Goal: Task Accomplishment & Management: Complete application form

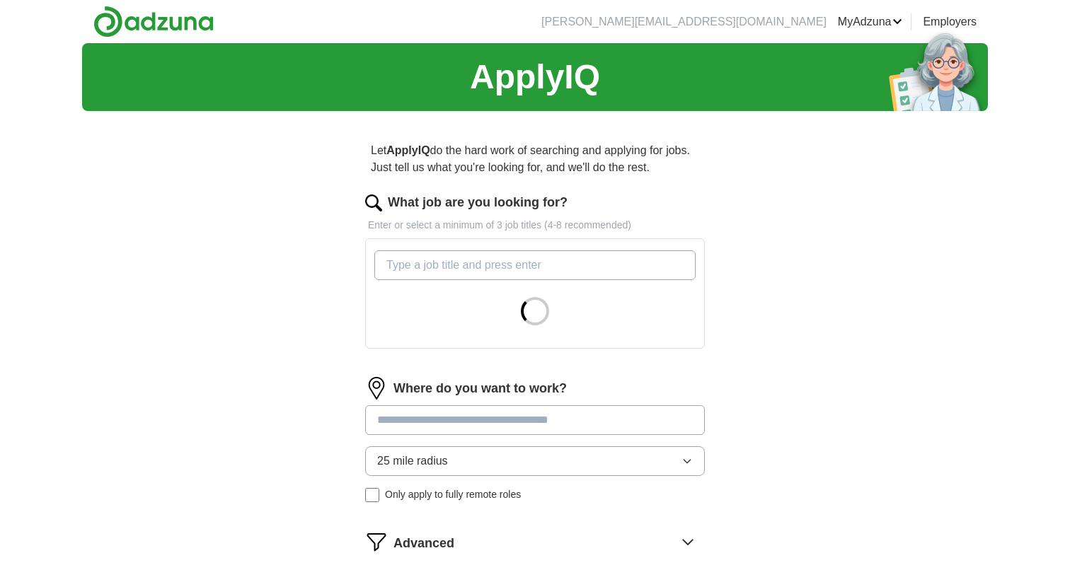
click at [753, 289] on div "Let ApplyIQ do the hard work of searching and applying for jobs. Just tell us w…" at bounding box center [534, 388] width 453 height 533
click at [572, 271] on input "What job are you looking for?" at bounding box center [534, 265] width 321 height 30
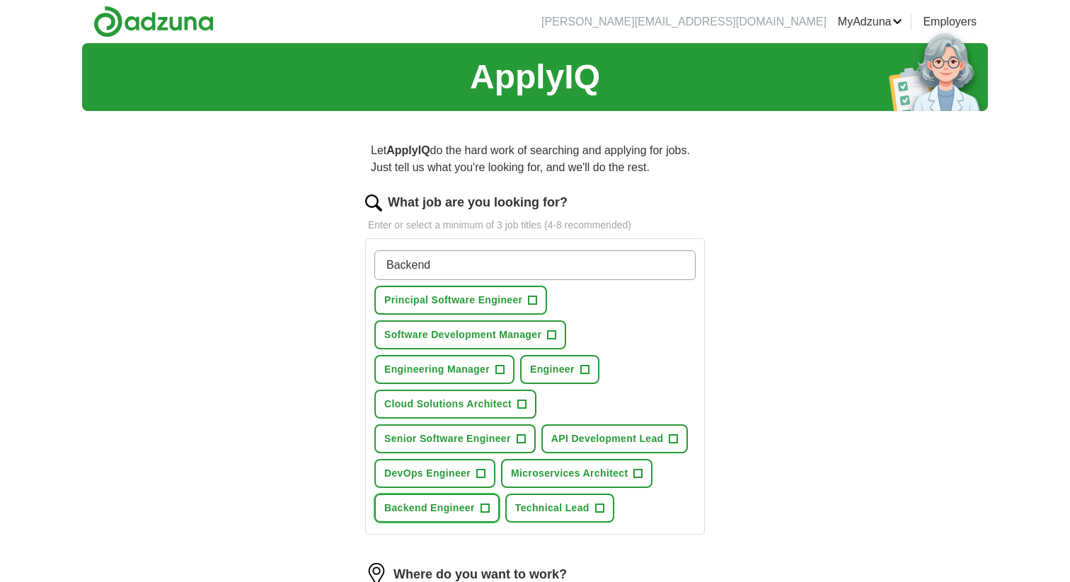
click at [444, 513] on span "Backend Engineer" at bounding box center [429, 508] width 91 height 15
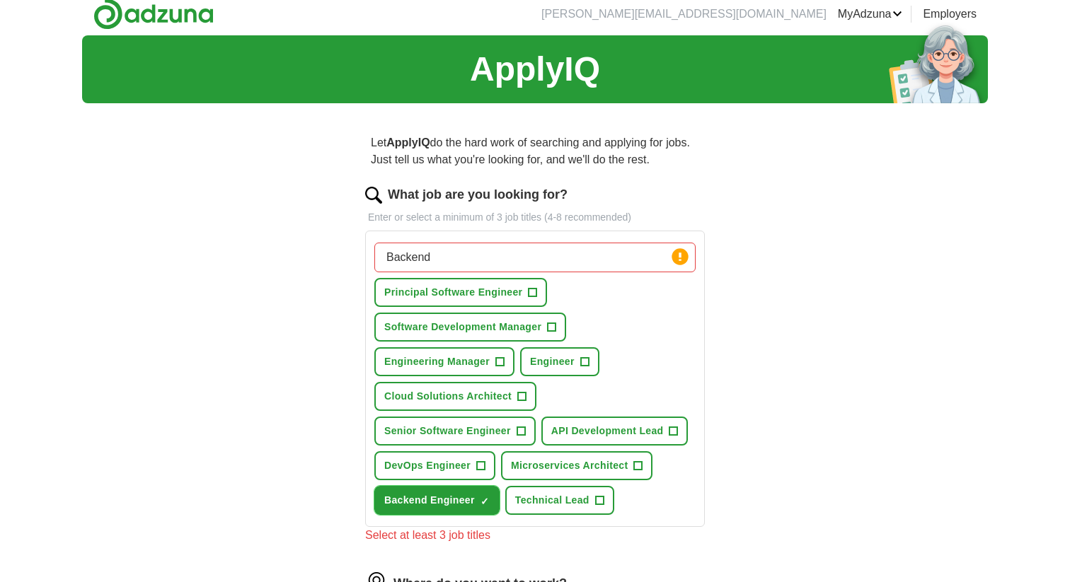
scroll to position [1, 0]
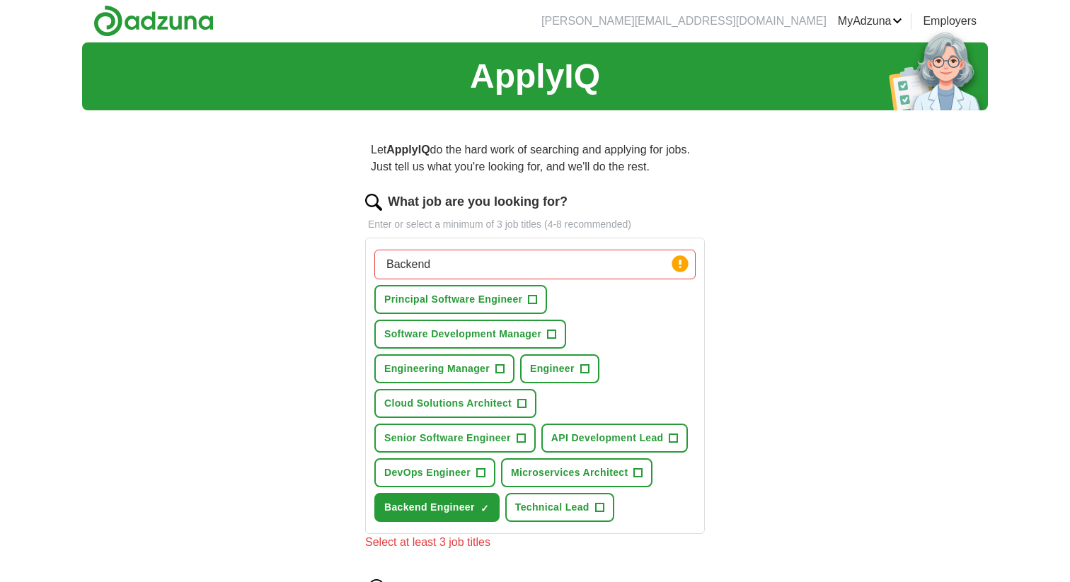
click at [480, 262] on input "Backend" at bounding box center [534, 265] width 321 height 30
type input "Foward Deployed"
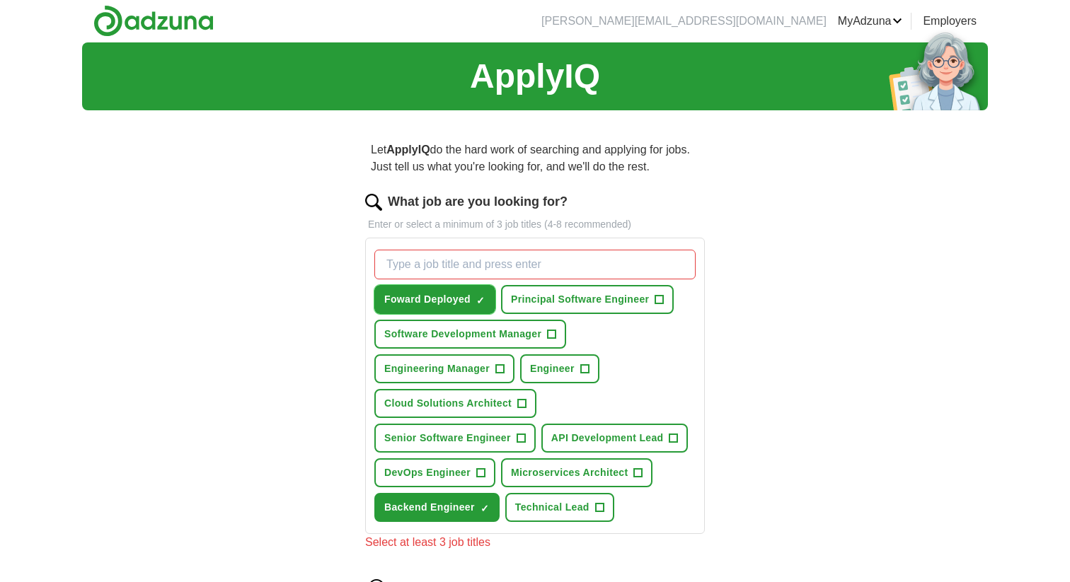
click at [0, 0] on span "×" at bounding box center [0, 0] width 0 height 0
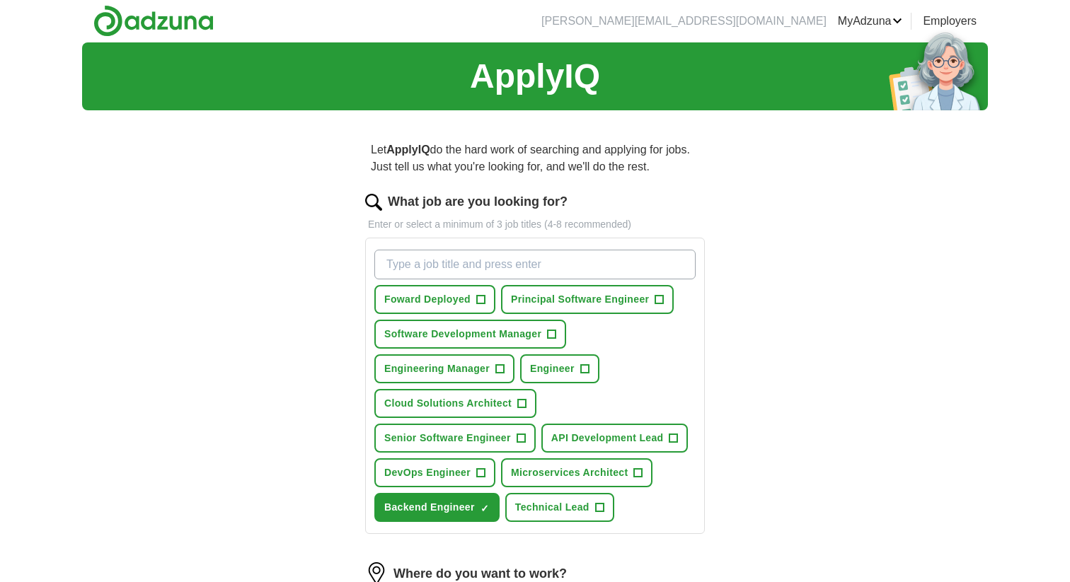
click at [495, 265] on input "What job are you looking for?" at bounding box center [534, 265] width 321 height 30
type input "Software Engineer"
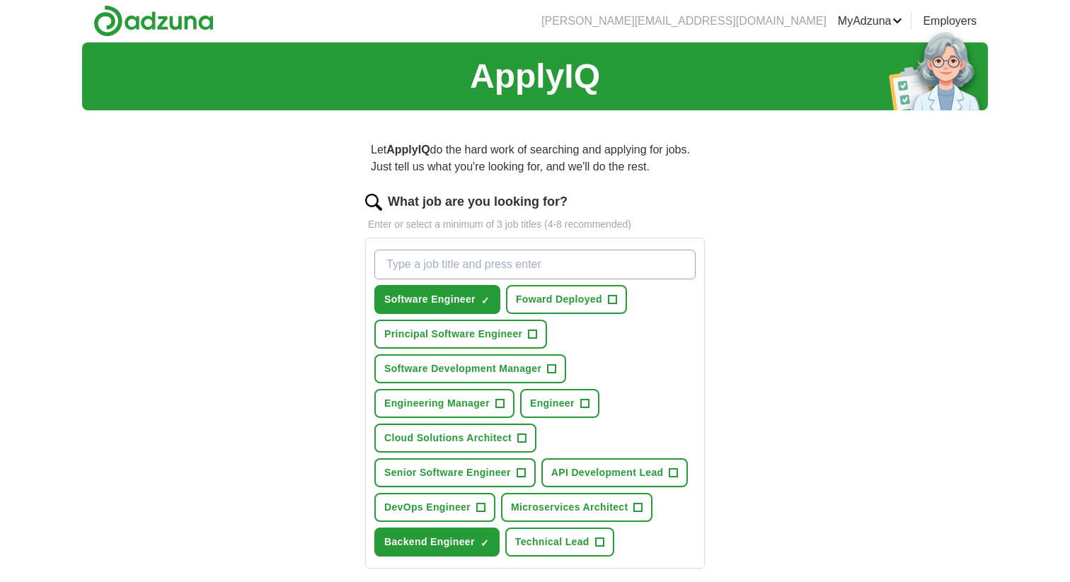
click at [501, 272] on input "What job are you looking for?" at bounding box center [534, 265] width 321 height 30
type input "A"
click at [606, 509] on span "Microservices Architect" at bounding box center [569, 507] width 117 height 15
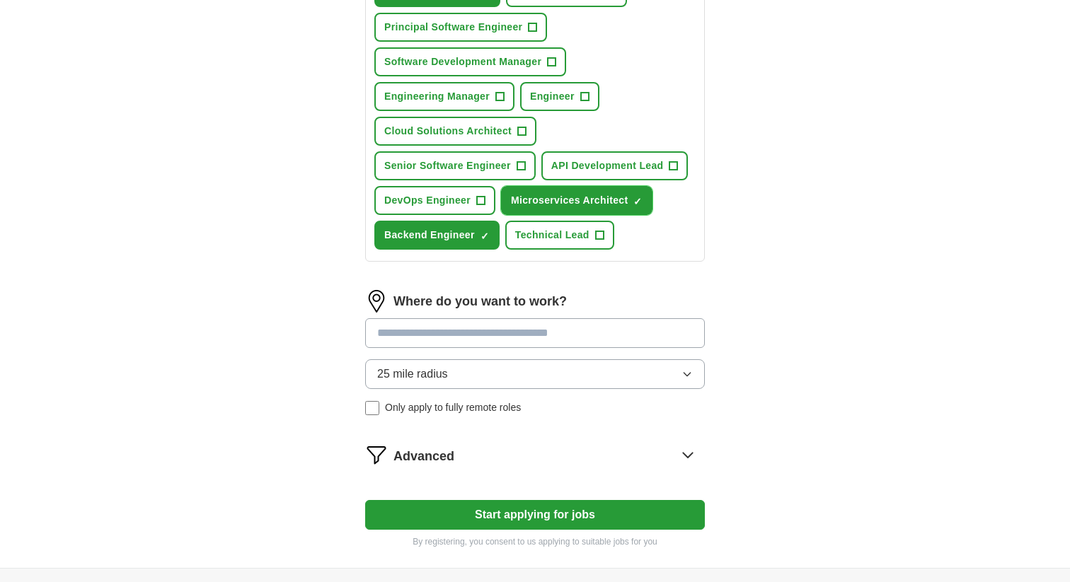
scroll to position [325, 0]
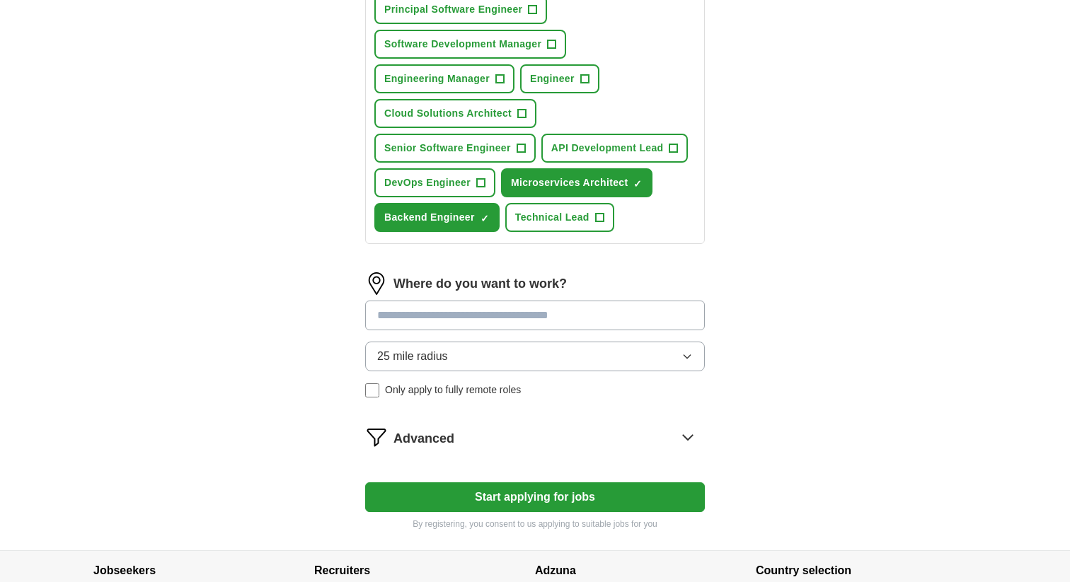
click at [556, 321] on input at bounding box center [535, 316] width 340 height 30
type input "**********"
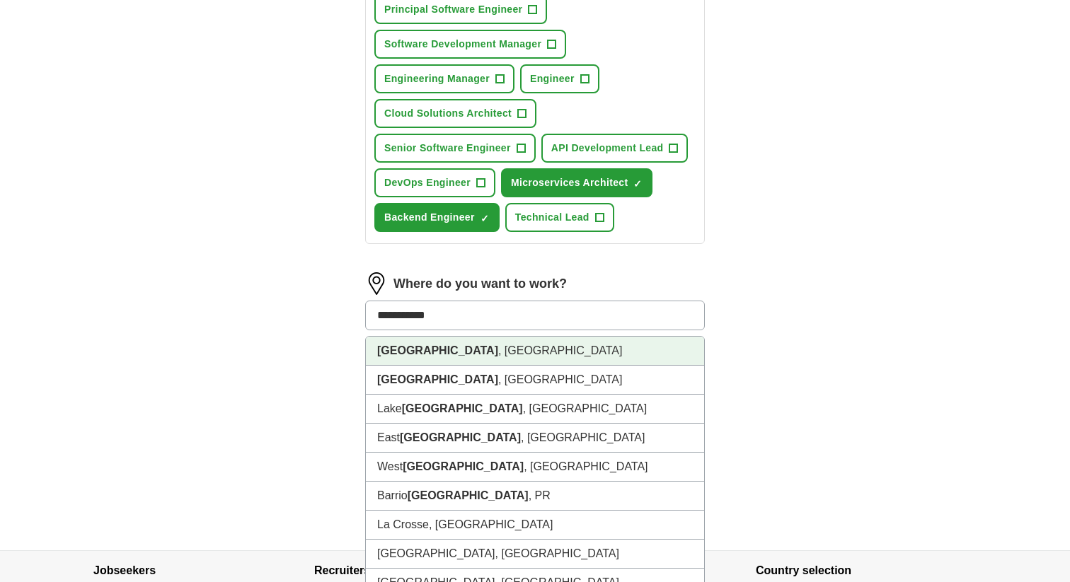
click at [475, 352] on li "[GEOGRAPHIC_DATA] , [GEOGRAPHIC_DATA]" at bounding box center [535, 351] width 338 height 29
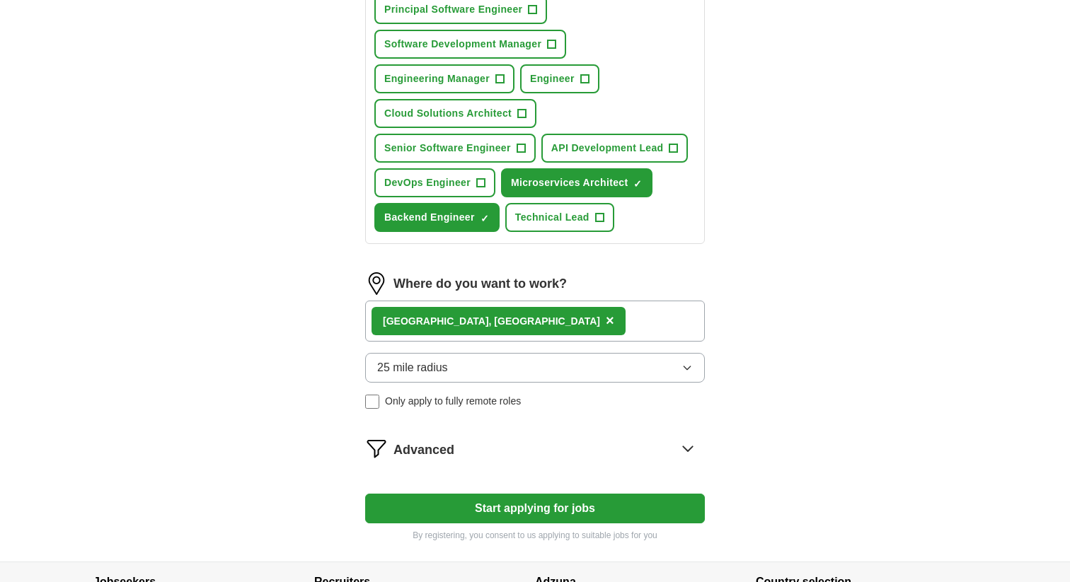
click at [521, 318] on div "[GEOGRAPHIC_DATA] , [GEOGRAPHIC_DATA] ×" at bounding box center [535, 321] width 340 height 41
click at [561, 320] on div "[GEOGRAPHIC_DATA] , [GEOGRAPHIC_DATA] ×" at bounding box center [535, 321] width 340 height 41
click at [630, 323] on div "[GEOGRAPHIC_DATA] , [GEOGRAPHIC_DATA] ×" at bounding box center [535, 321] width 340 height 41
click at [606, 325] on span "×" at bounding box center [610, 321] width 8 height 16
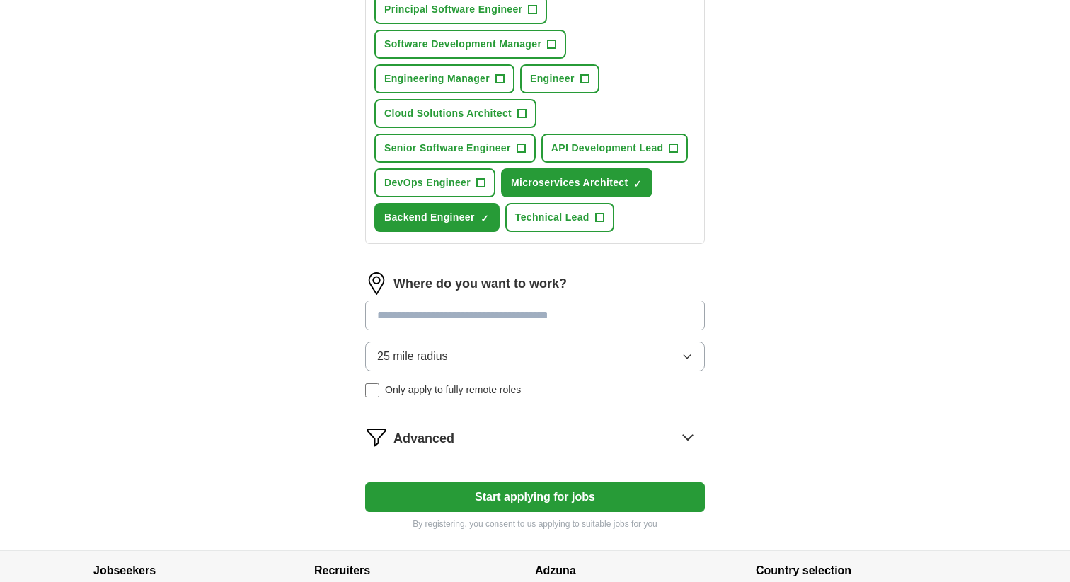
click at [482, 316] on input at bounding box center [535, 316] width 340 height 30
type input "**********"
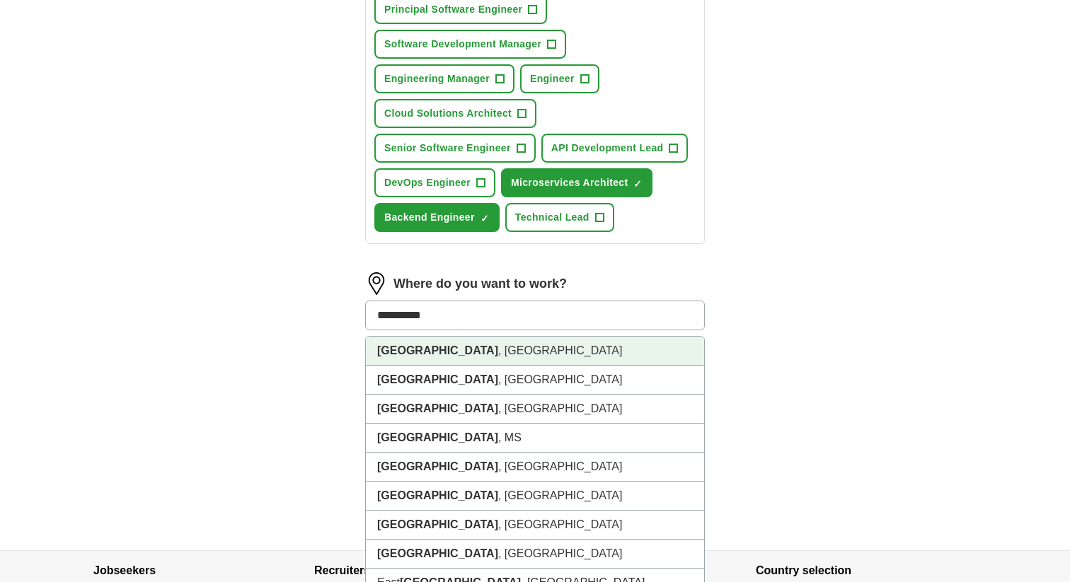
click at [416, 364] on li "[GEOGRAPHIC_DATA] , [GEOGRAPHIC_DATA]" at bounding box center [535, 351] width 338 height 29
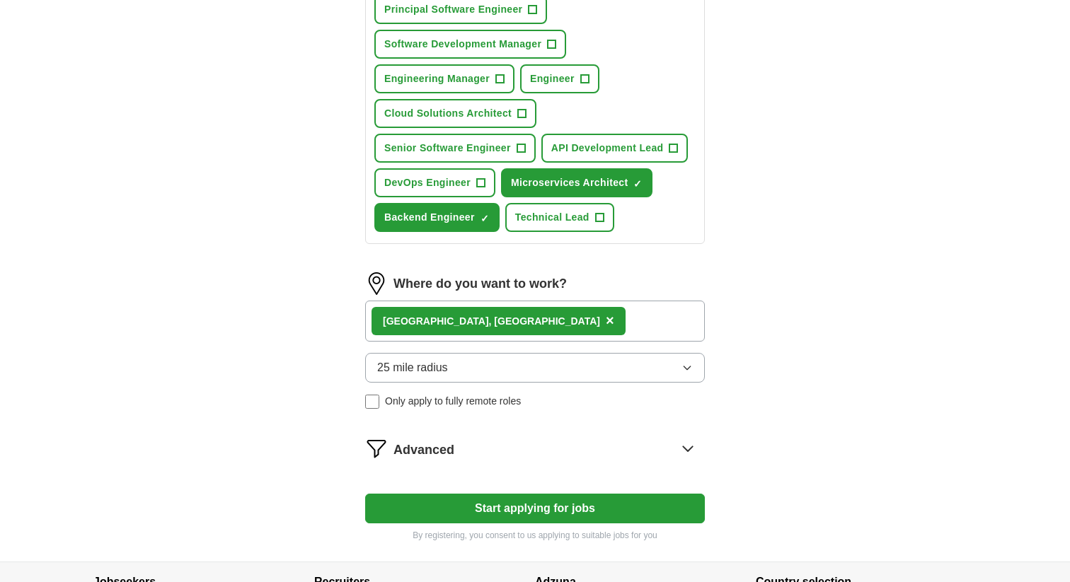
click at [448, 371] on button "25 mile radius" at bounding box center [535, 368] width 340 height 30
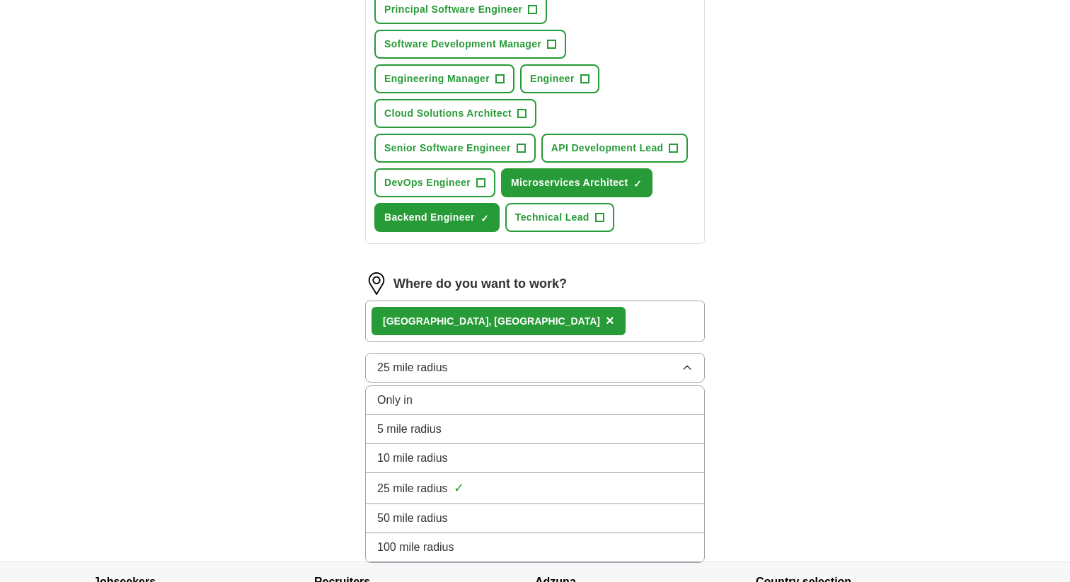
click at [451, 377] on button "25 mile radius" at bounding box center [535, 368] width 340 height 30
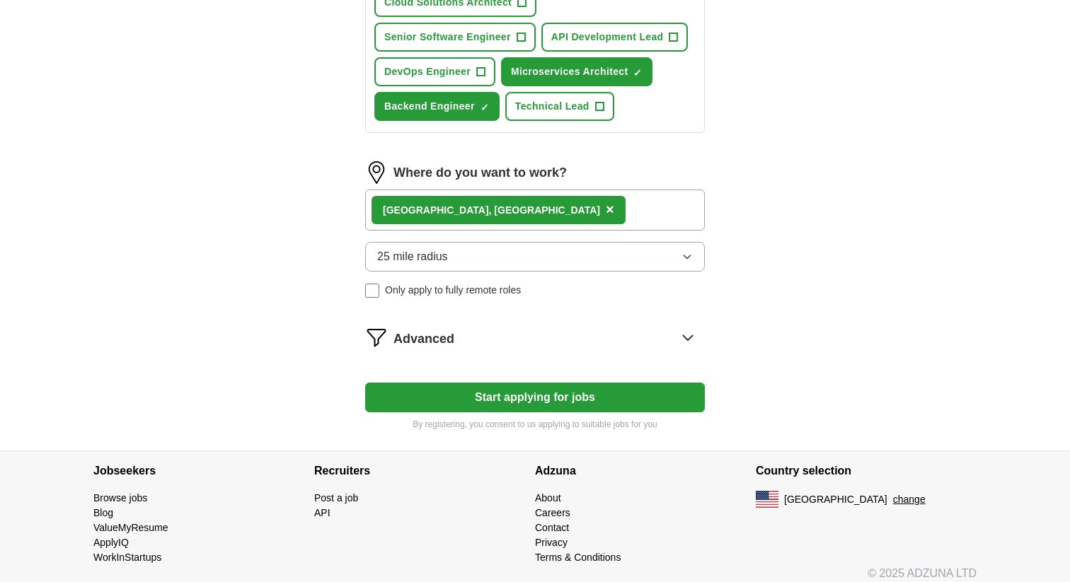
scroll to position [448, 0]
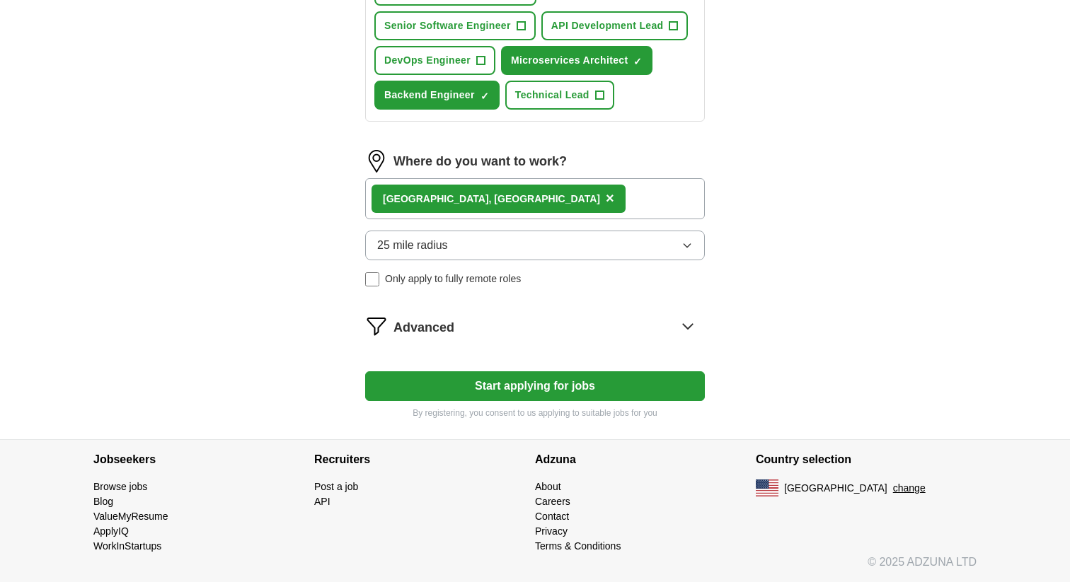
click at [465, 336] on div "Advanced" at bounding box center [548, 326] width 311 height 23
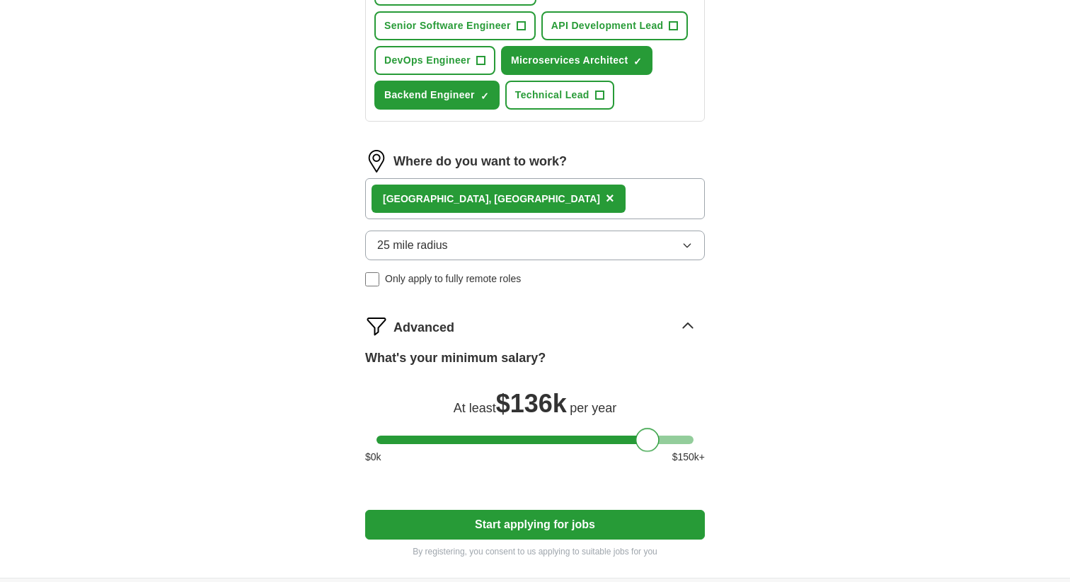
drag, startPoint x: 386, startPoint y: 439, endPoint x: 646, endPoint y: 435, distance: 259.7
click at [647, 435] on div at bounding box center [647, 440] width 24 height 24
drag, startPoint x: 646, startPoint y: 435, endPoint x: 655, endPoint y: 435, distance: 9.2
click at [655, 435] on div at bounding box center [657, 440] width 24 height 24
click at [651, 516] on button "Start applying for jobs" at bounding box center [535, 525] width 340 height 30
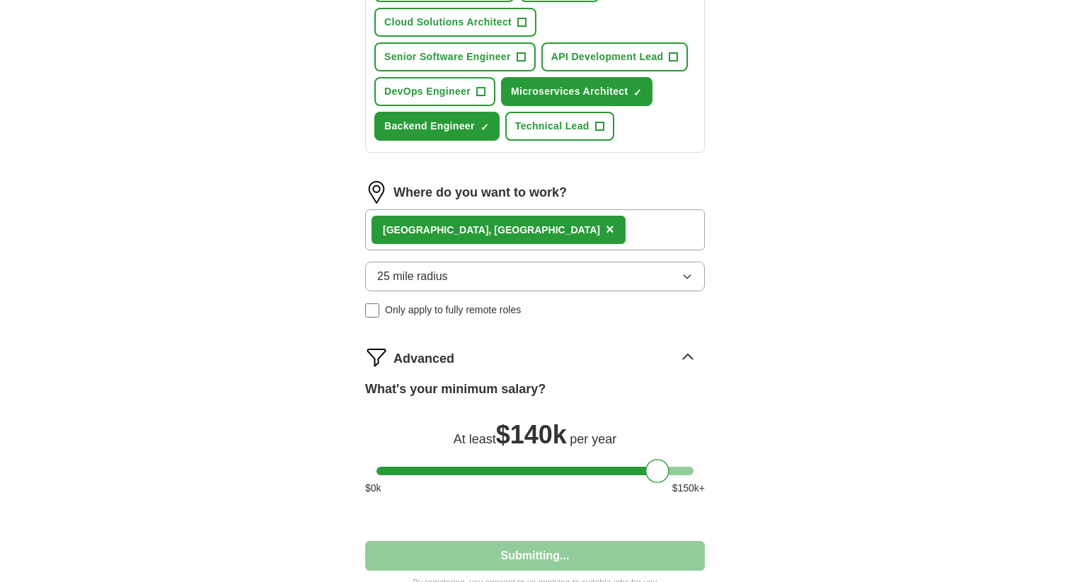
select select "**"
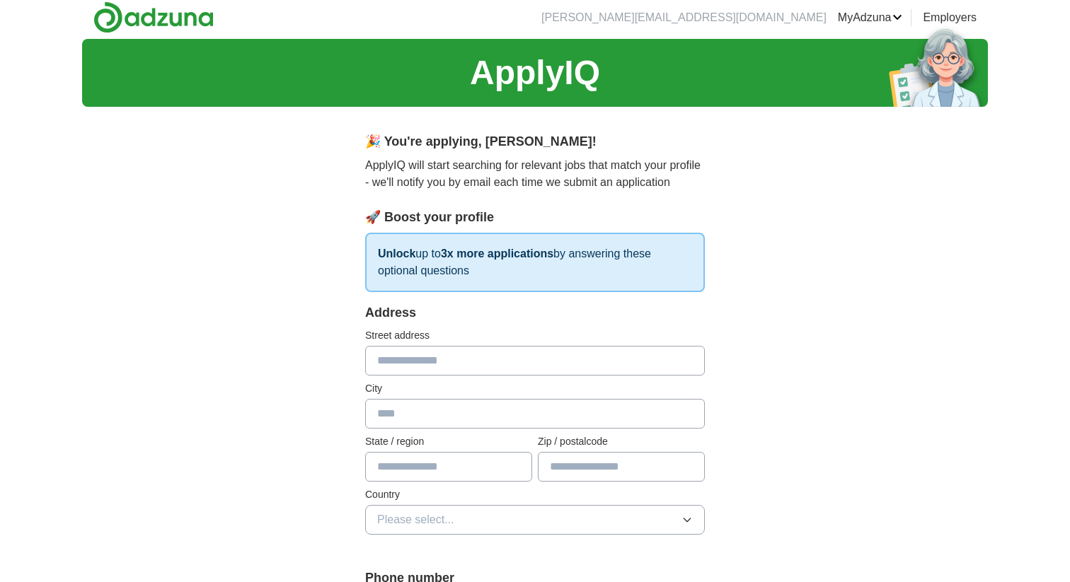
scroll to position [0, 0]
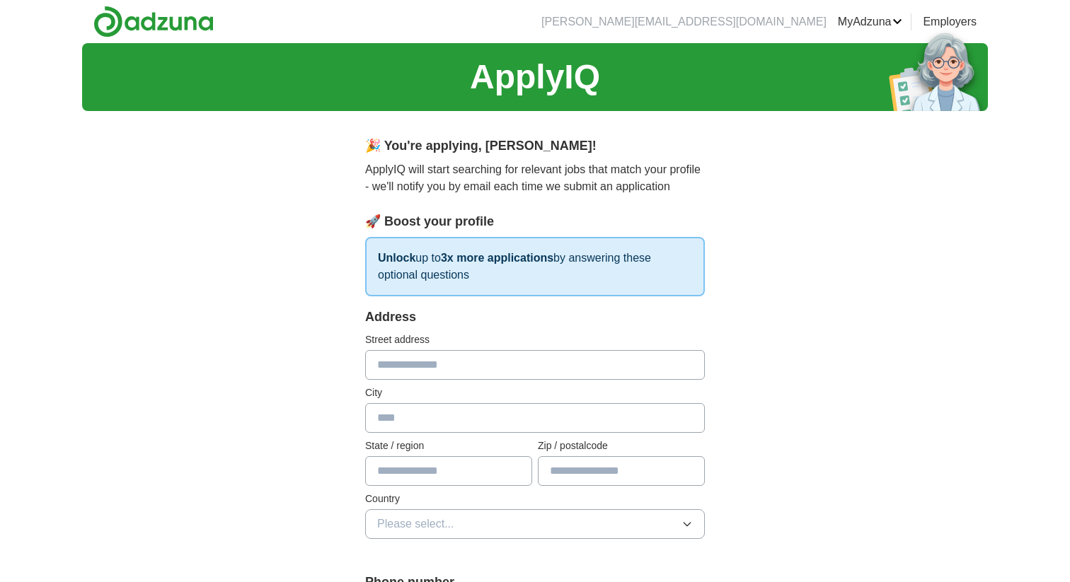
click at [509, 364] on input "text" at bounding box center [535, 365] width 340 height 30
type input "**********"
click at [522, 357] on input "**********" at bounding box center [535, 365] width 340 height 30
type input "**********"
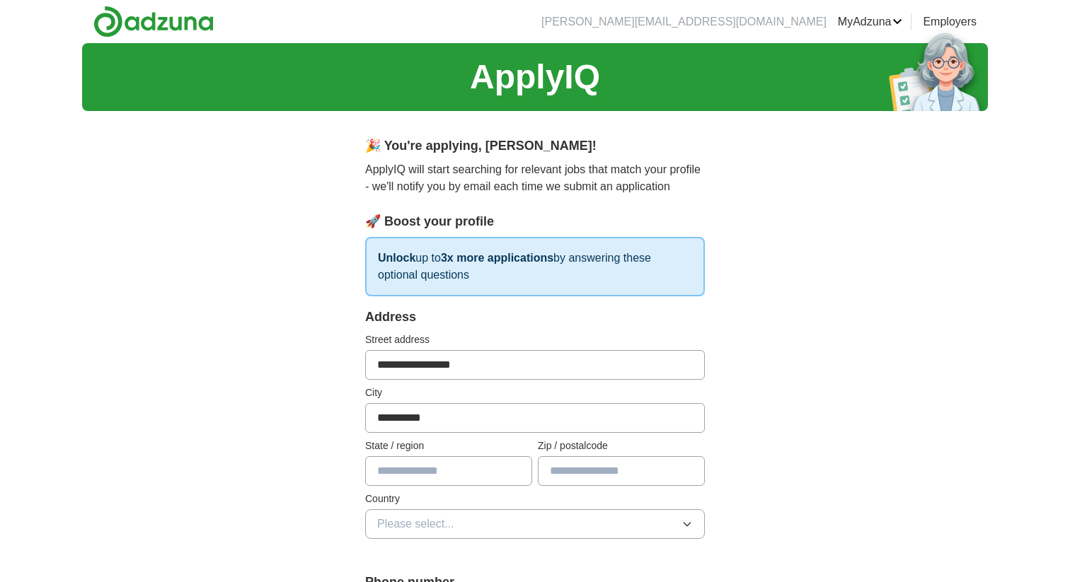
click at [430, 478] on input "text" at bounding box center [448, 471] width 167 height 30
type input "**"
click at [589, 485] on input "text" at bounding box center [621, 471] width 167 height 30
type input "*****"
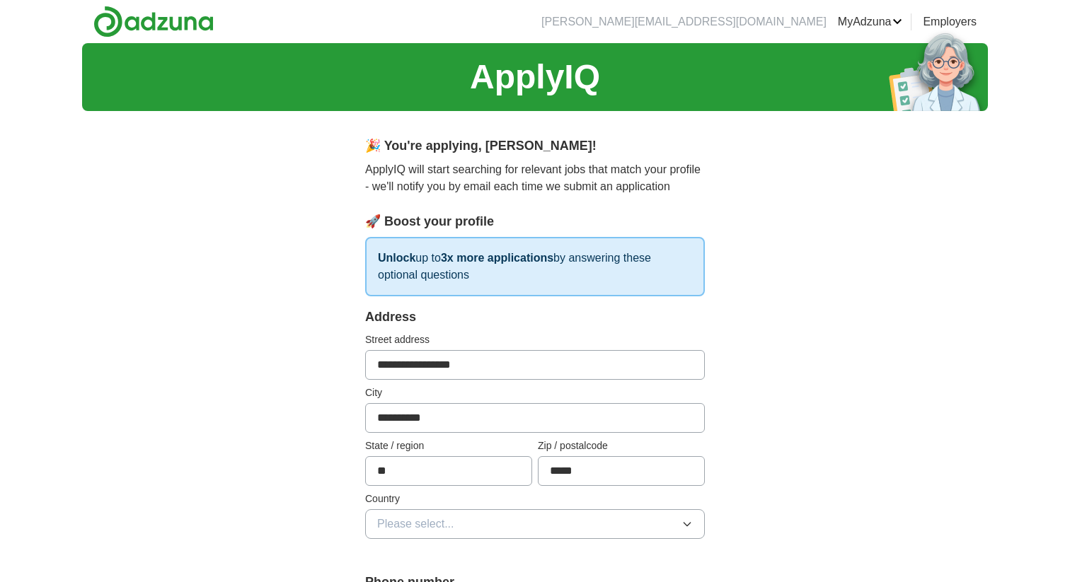
click at [371, 515] on button "Please select..." at bounding box center [535, 524] width 340 height 30
click at [407, 534] on button "Please select..." at bounding box center [535, 524] width 340 height 30
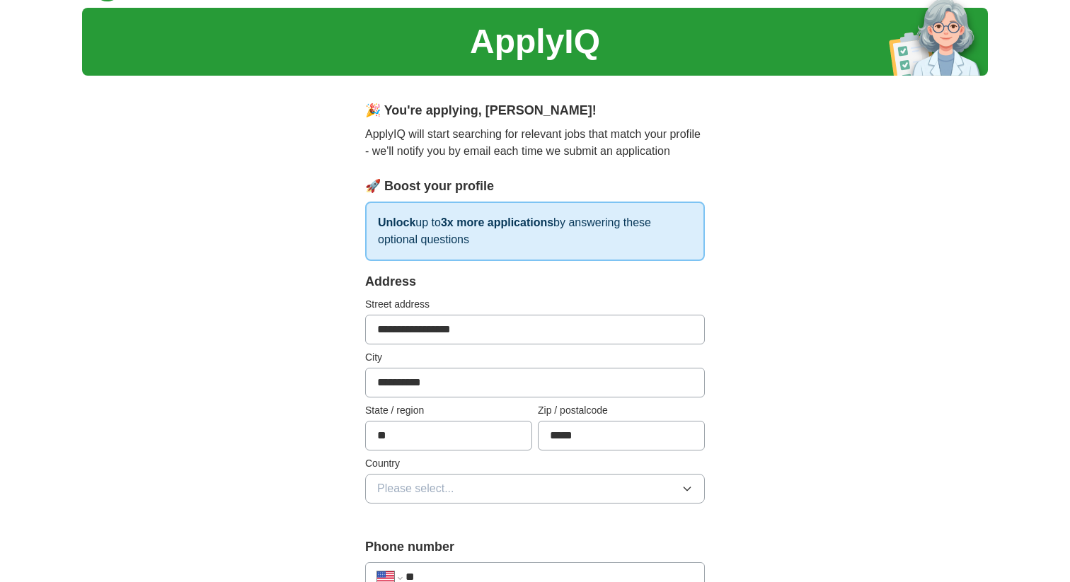
click at [424, 487] on span "Please select..." at bounding box center [415, 488] width 77 height 17
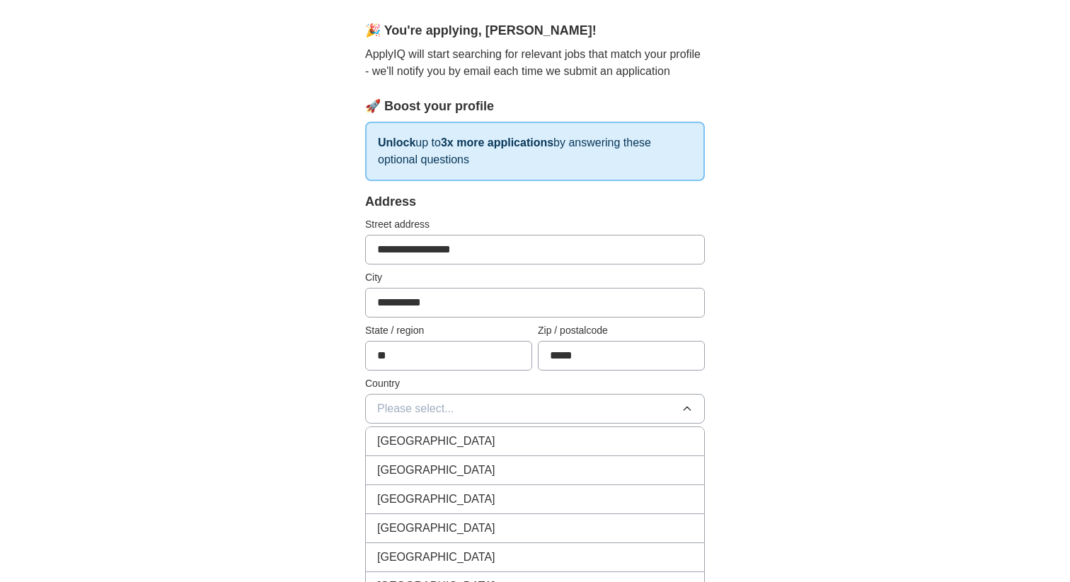
click at [428, 478] on span "[GEOGRAPHIC_DATA]" at bounding box center [436, 470] width 118 height 17
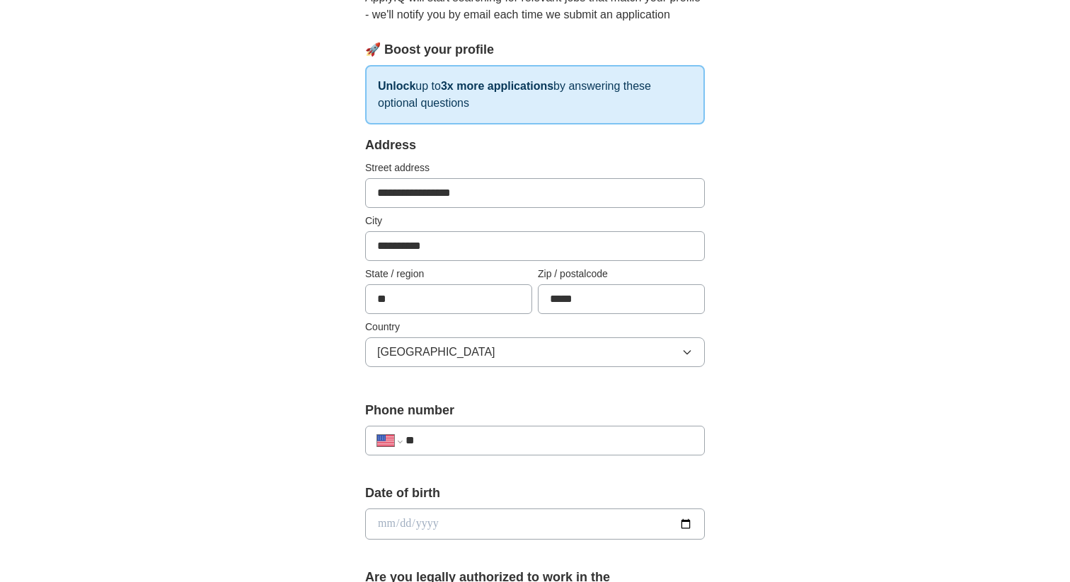
scroll to position [179, 0]
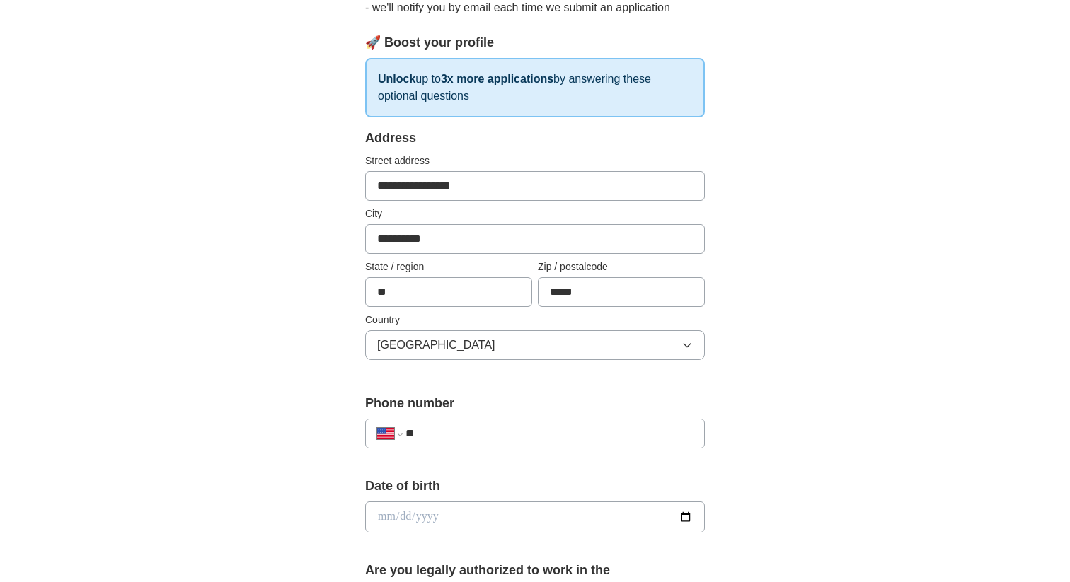
click at [451, 428] on input "**" at bounding box center [548, 433] width 287 height 17
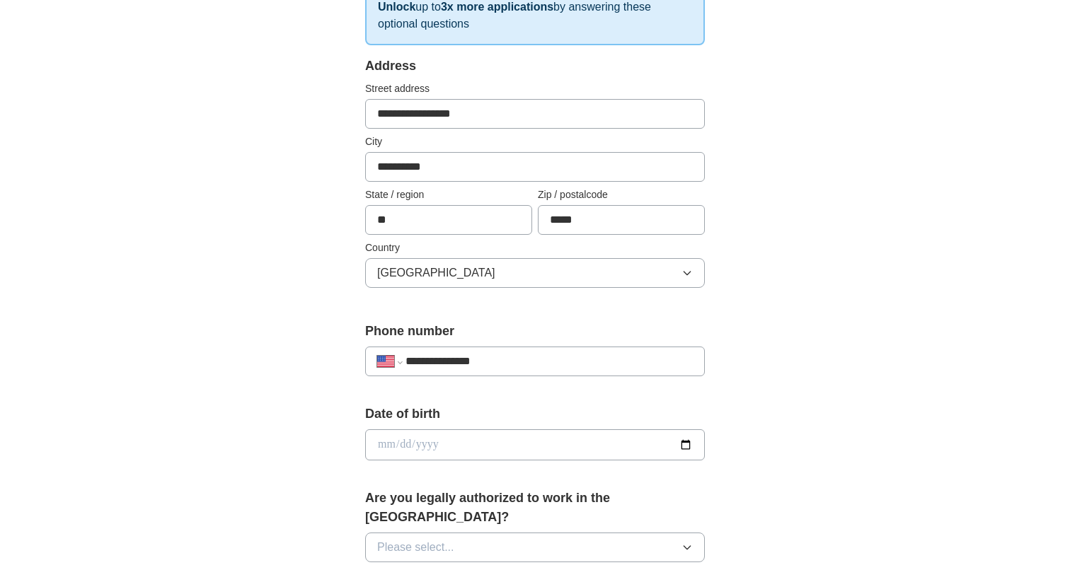
scroll to position [253, 0]
type input "**********"
click at [441, 453] on input "date" at bounding box center [535, 443] width 340 height 31
type input "**********"
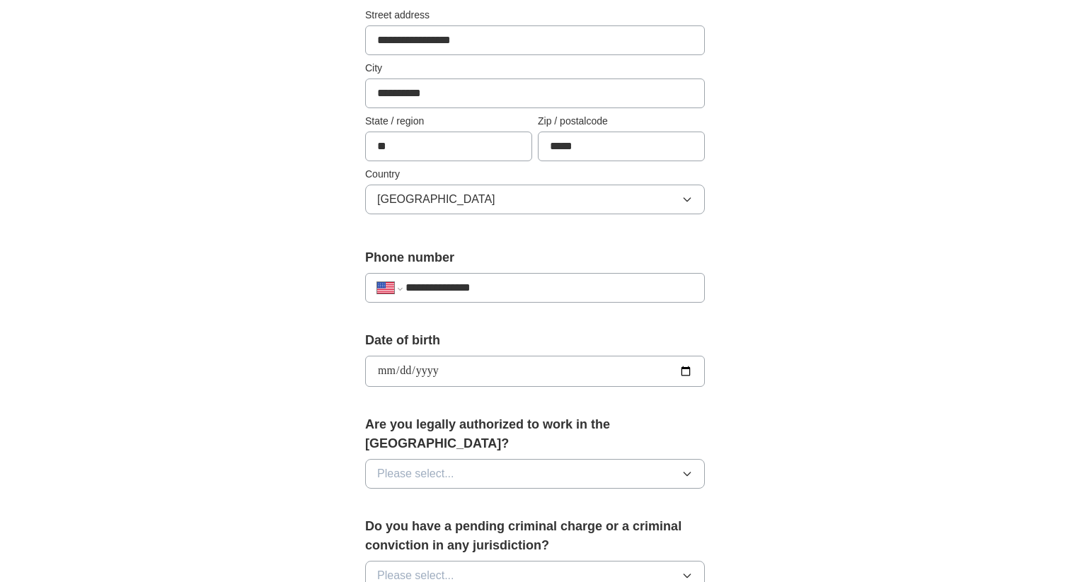
scroll to position [327, 0]
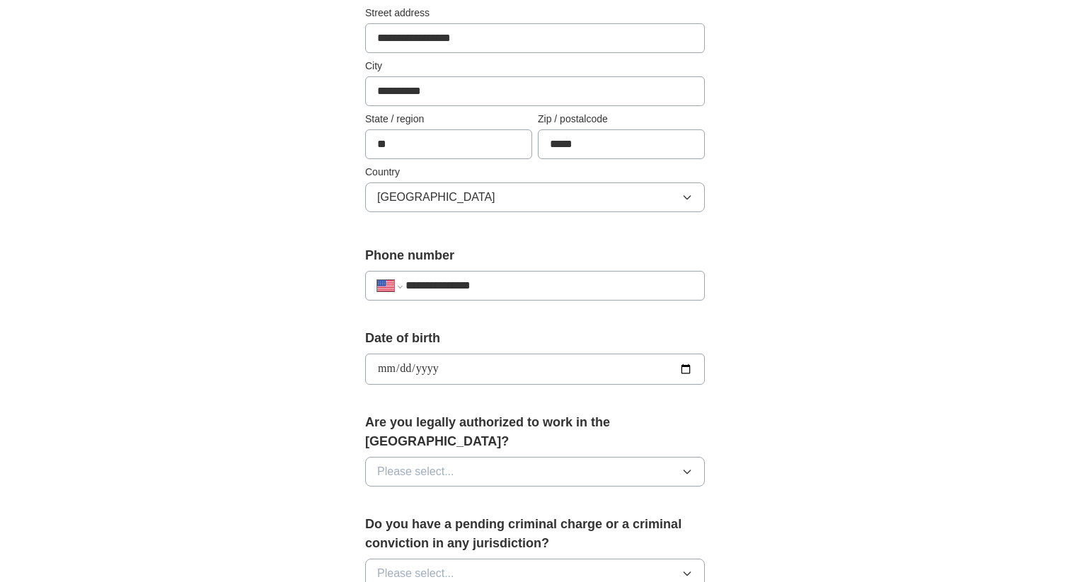
click at [442, 463] on span "Please select..." at bounding box center [415, 471] width 77 height 17
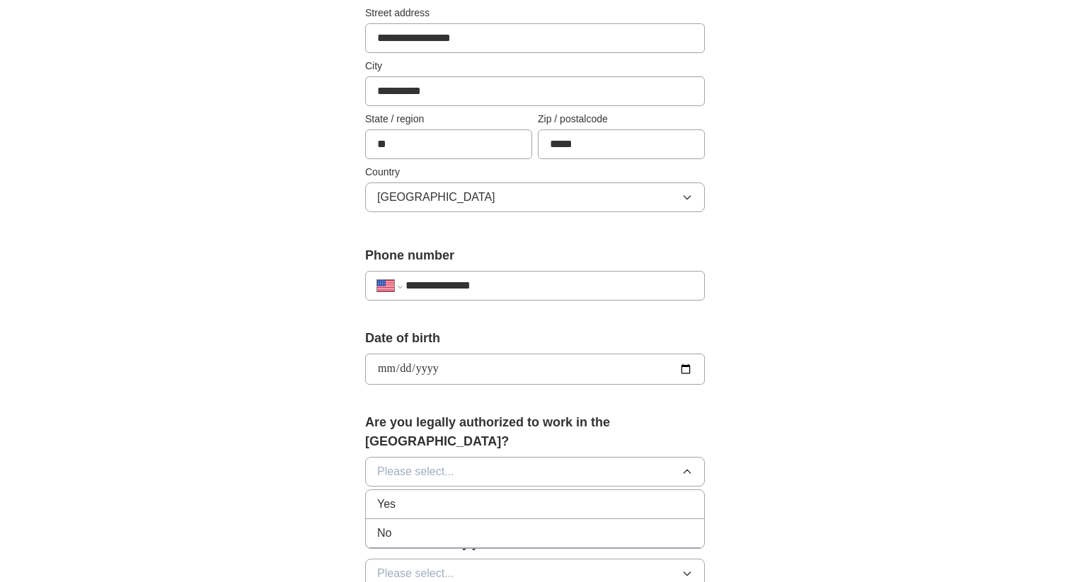
click at [435, 496] on div "Yes" at bounding box center [535, 504] width 316 height 17
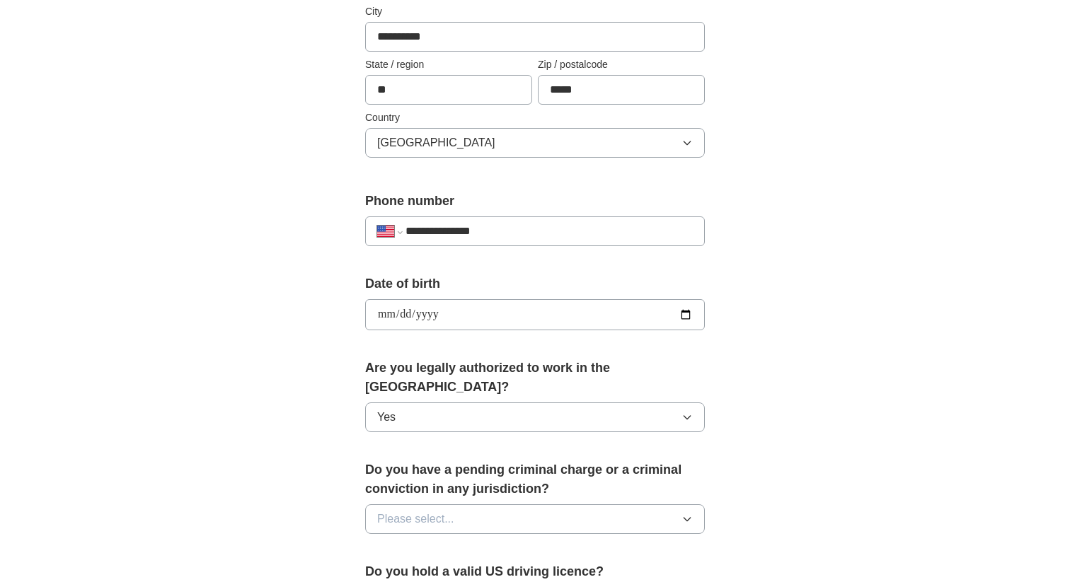
scroll to position [386, 0]
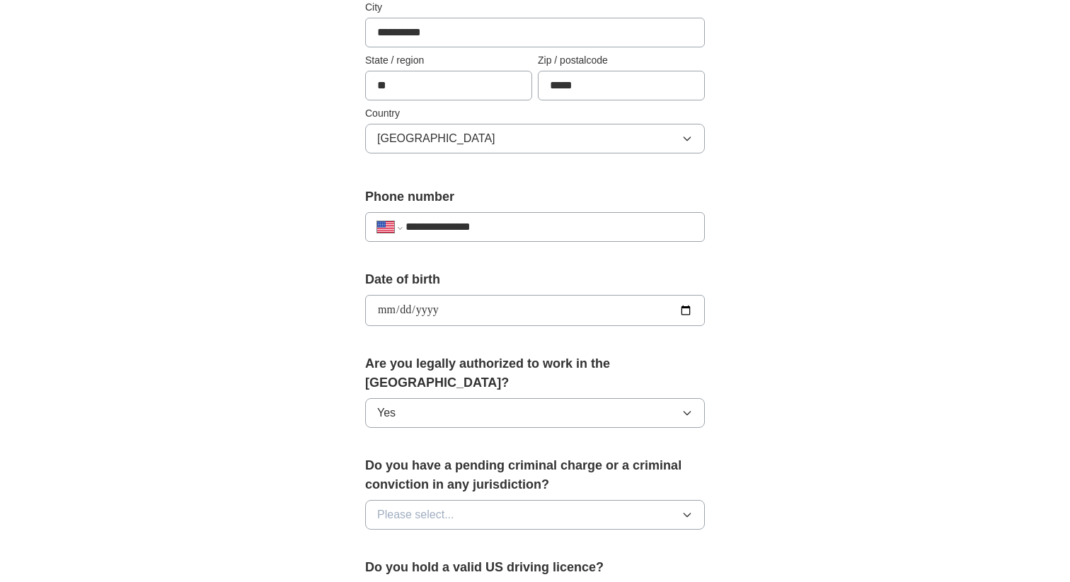
click at [432, 507] on span "Please select..." at bounding box center [415, 515] width 77 height 17
click at [433, 568] on div "No" at bounding box center [535, 576] width 316 height 17
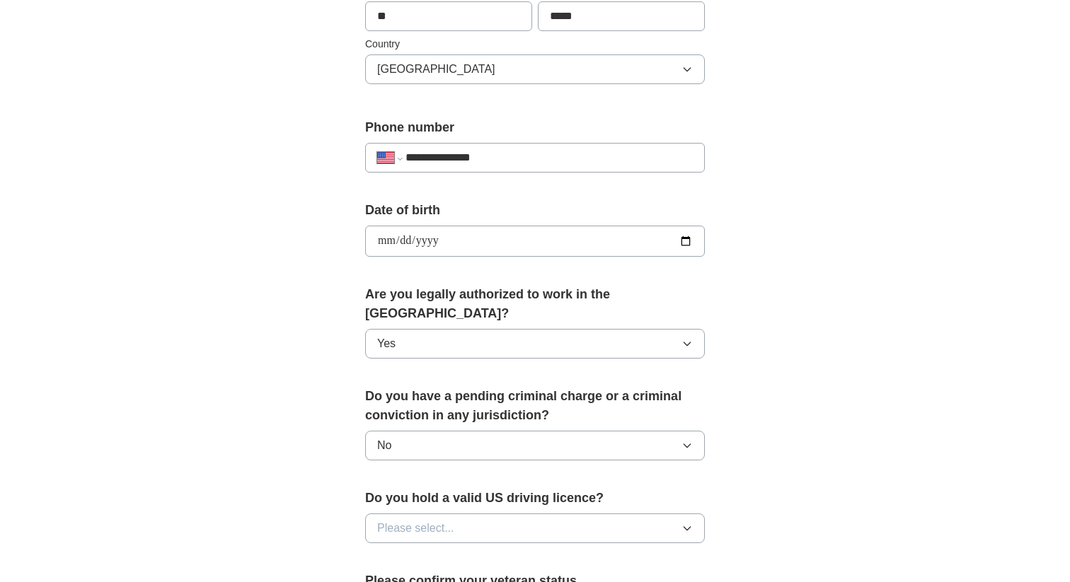
scroll to position [456, 0]
click at [448, 519] on span "Please select..." at bounding box center [415, 527] width 77 height 17
click at [443, 551] on div "Yes" at bounding box center [535, 559] width 316 height 17
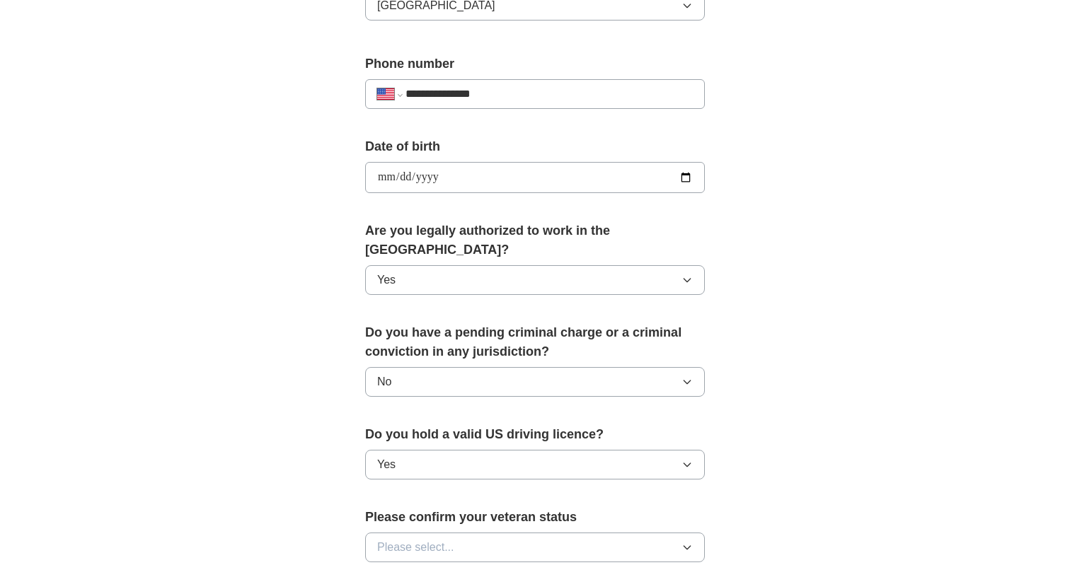
scroll to position [523, 0]
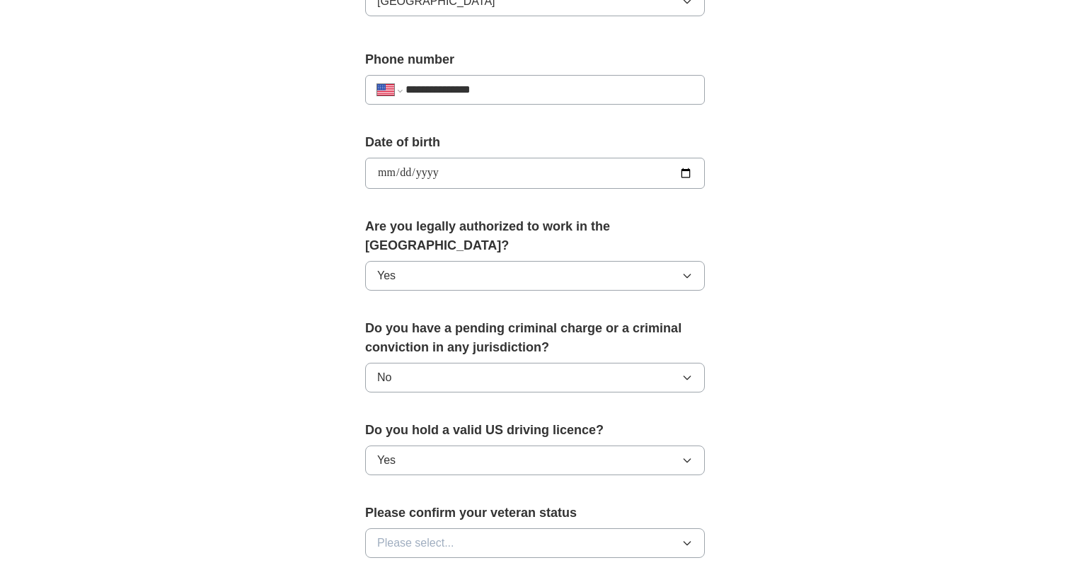
click at [452, 535] on span "Please select..." at bounding box center [415, 543] width 77 height 17
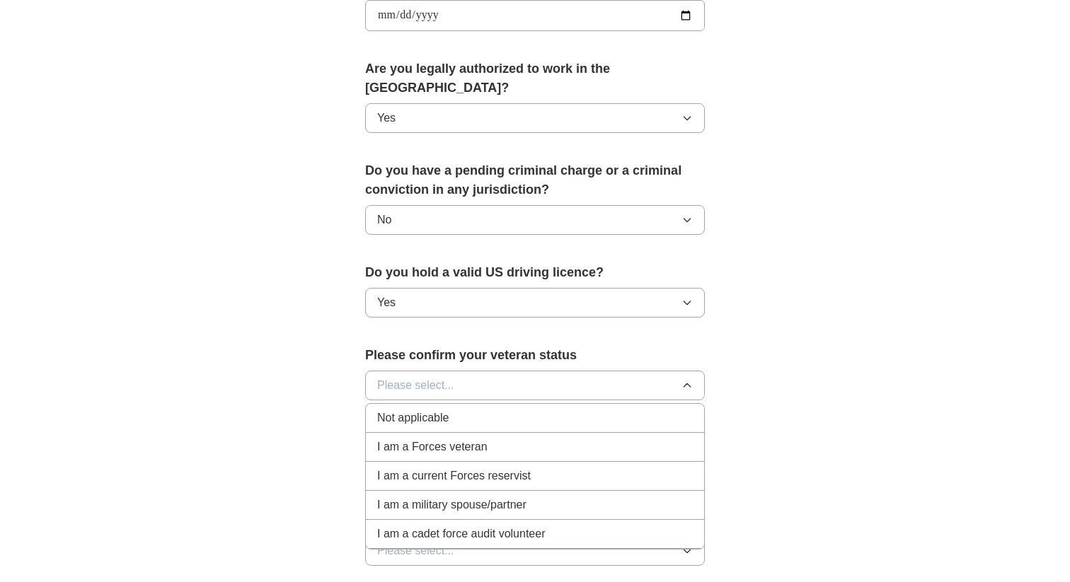
scroll to position [681, 0]
click at [478, 409] on div "Not applicable" at bounding box center [535, 417] width 316 height 17
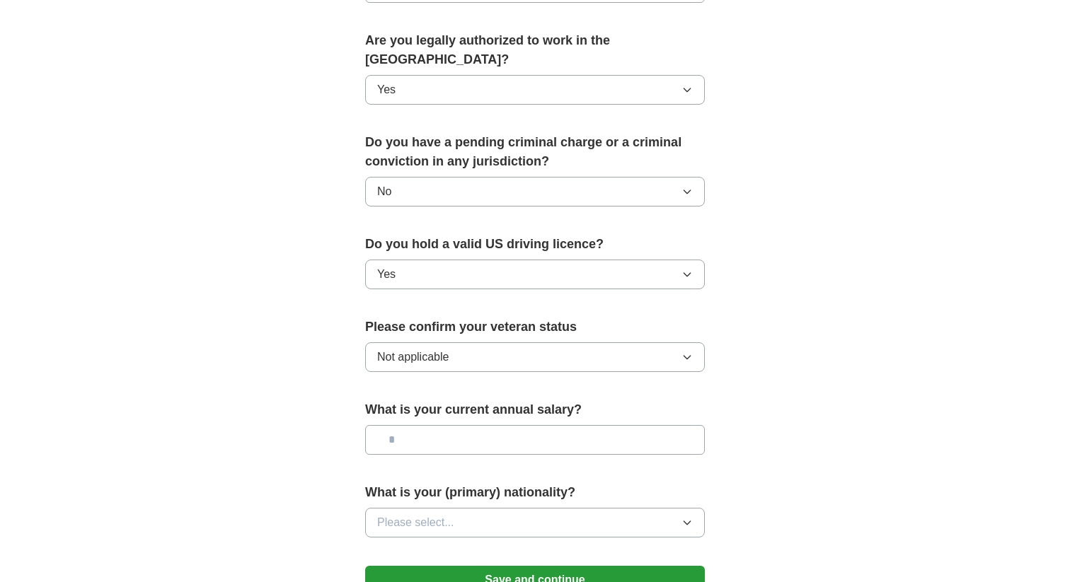
scroll to position [711, 0]
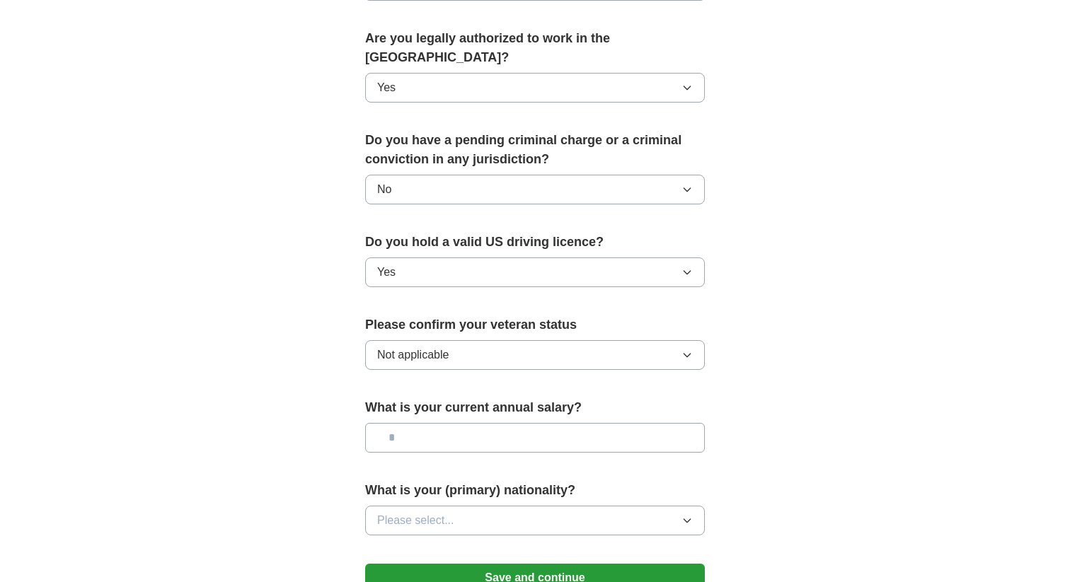
click at [466, 423] on input "text" at bounding box center [535, 438] width 340 height 30
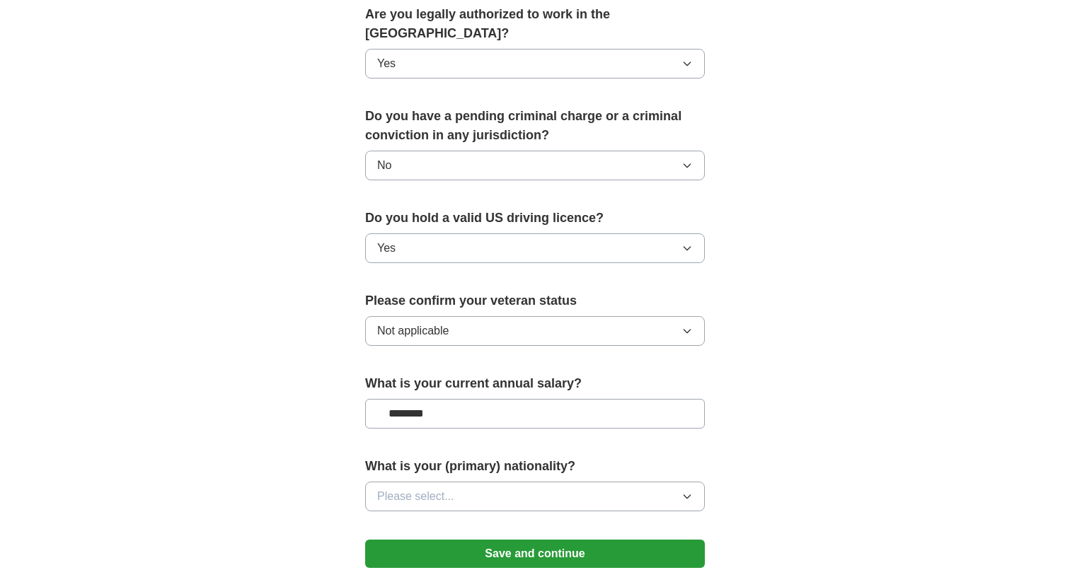
scroll to position [739, 0]
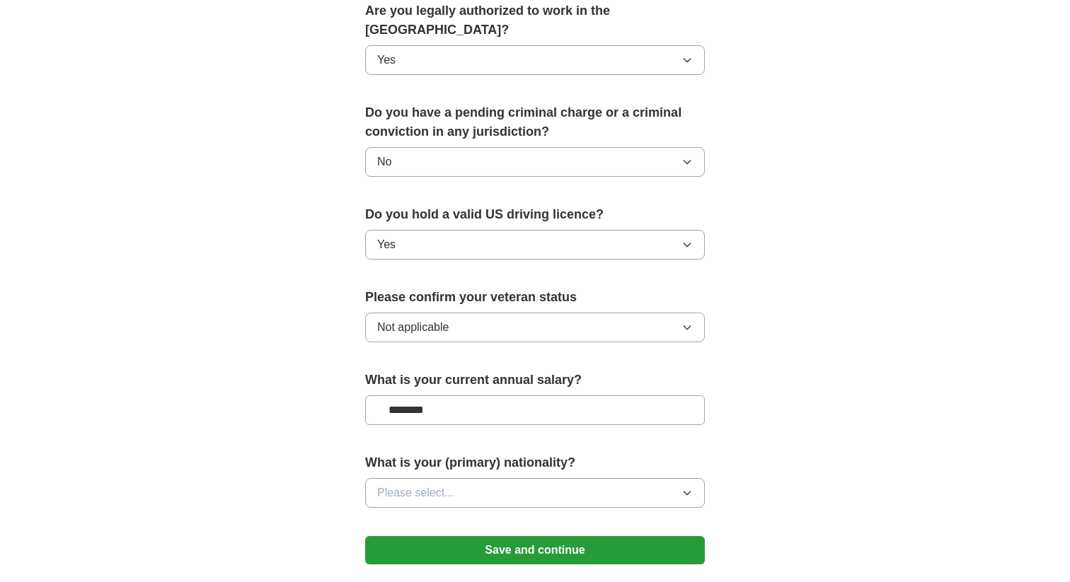
type input "********"
click at [451, 478] on button "Please select..." at bounding box center [535, 493] width 340 height 30
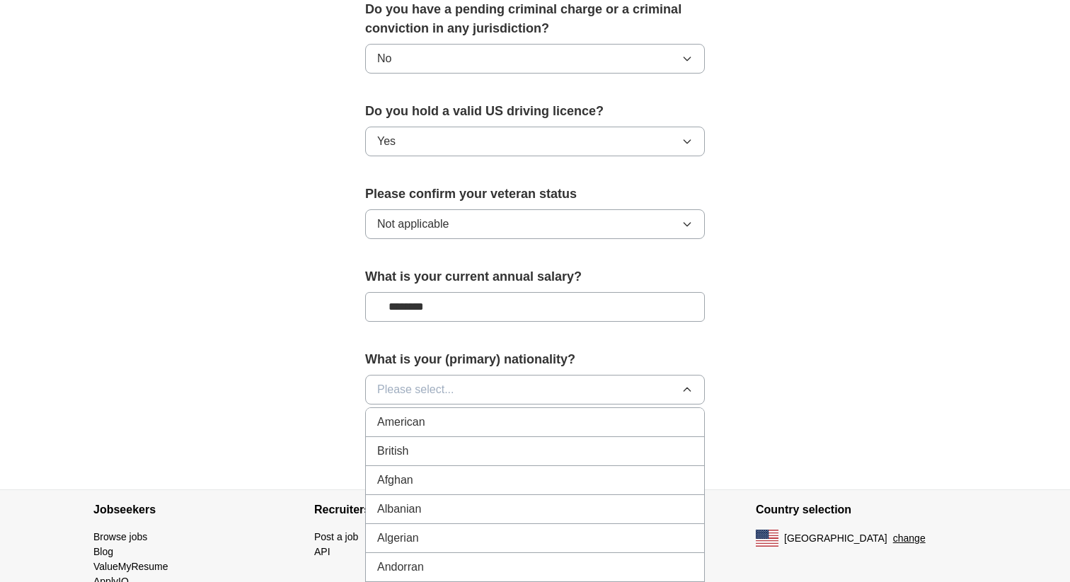
scroll to position [834, 0]
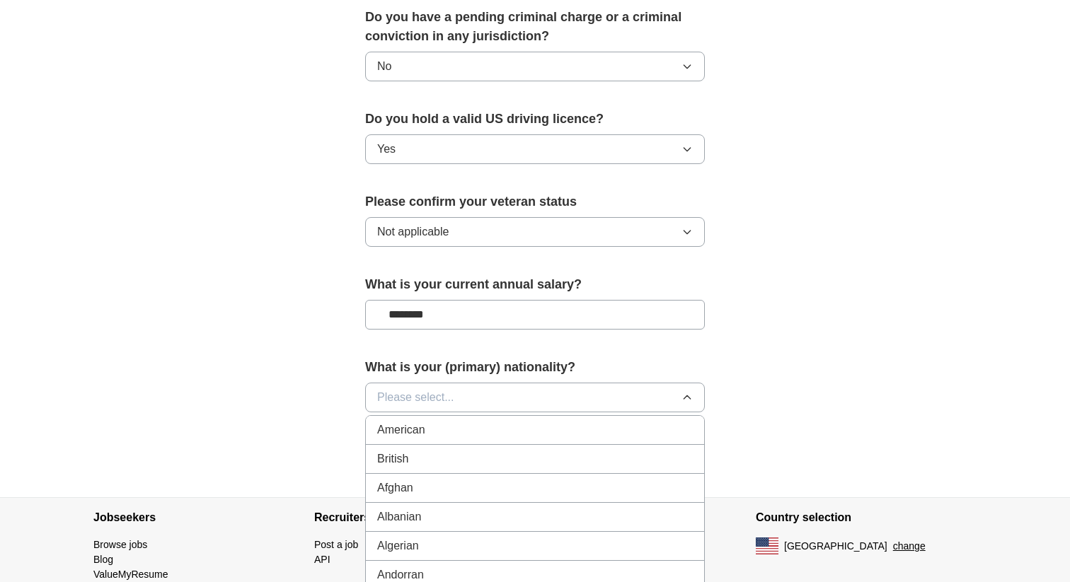
click at [455, 422] on div "American" at bounding box center [535, 430] width 316 height 17
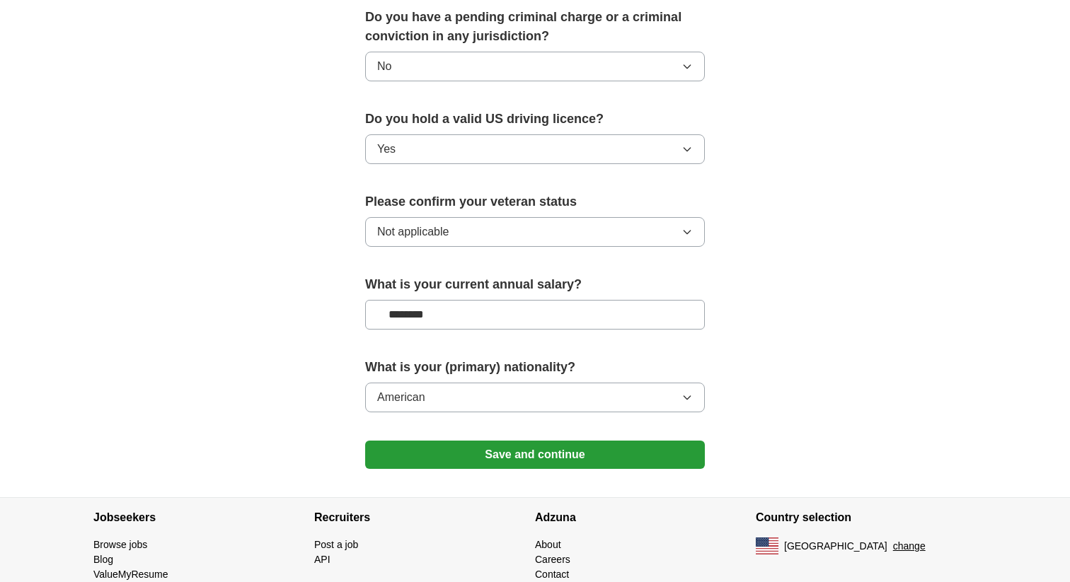
click at [649, 441] on button "Save and continue" at bounding box center [535, 455] width 340 height 28
